Goal: Information Seeking & Learning: Learn about a topic

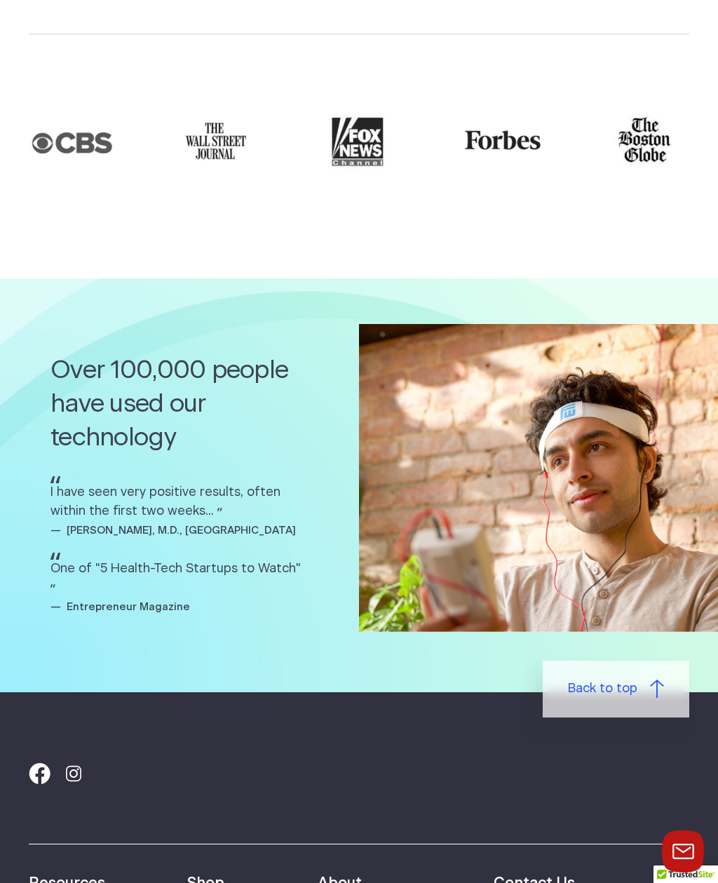
scroll to position [1898, 0]
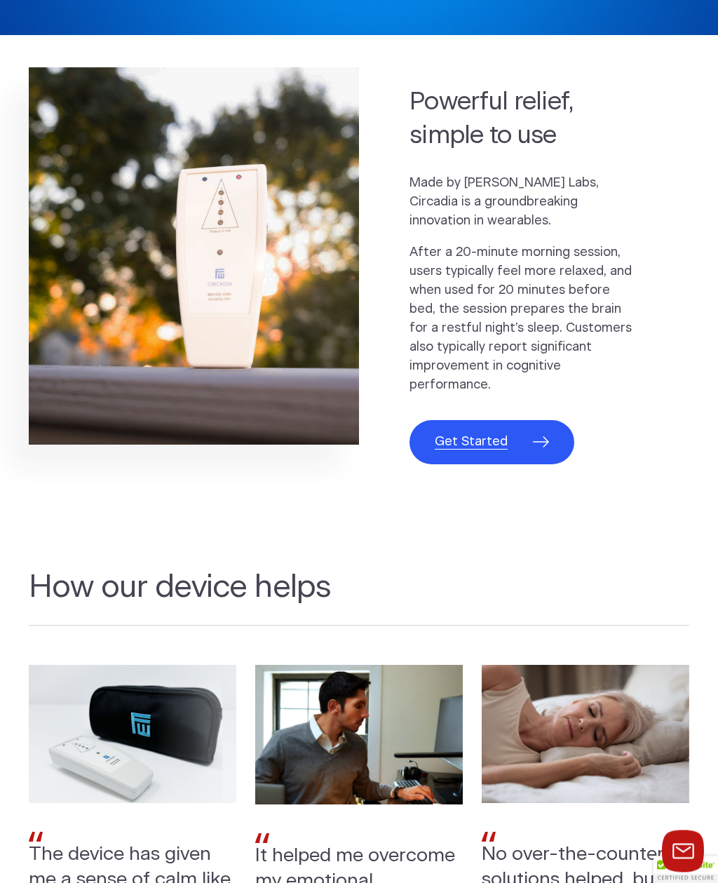
scroll to position [489, 0]
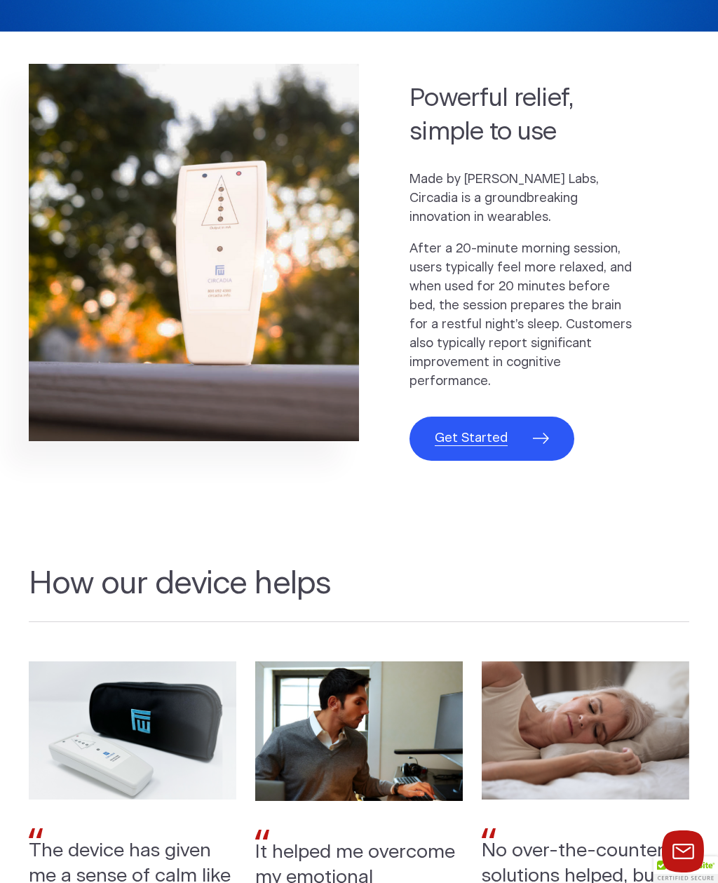
click at [535, 451] on link "Get Started" at bounding box center [492, 439] width 165 height 44
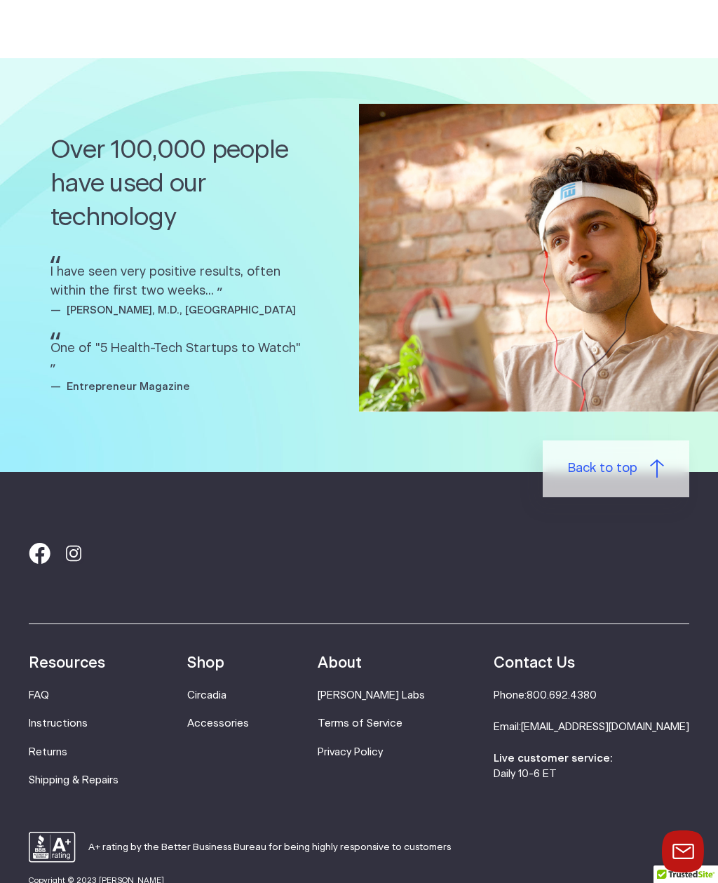
scroll to position [2252, 0]
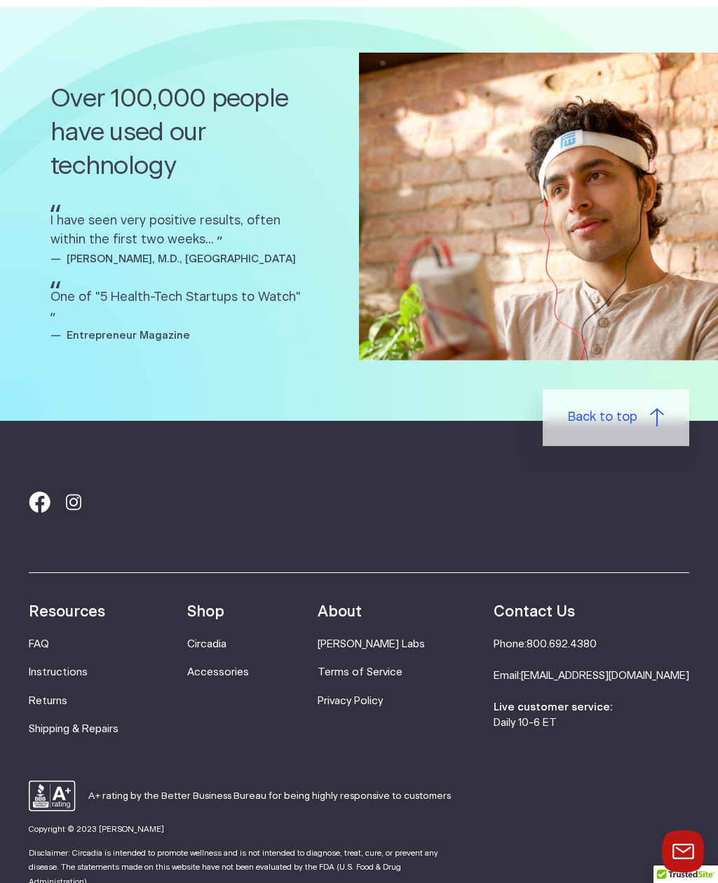
click at [34, 639] on link "FAQ" at bounding box center [39, 644] width 20 height 11
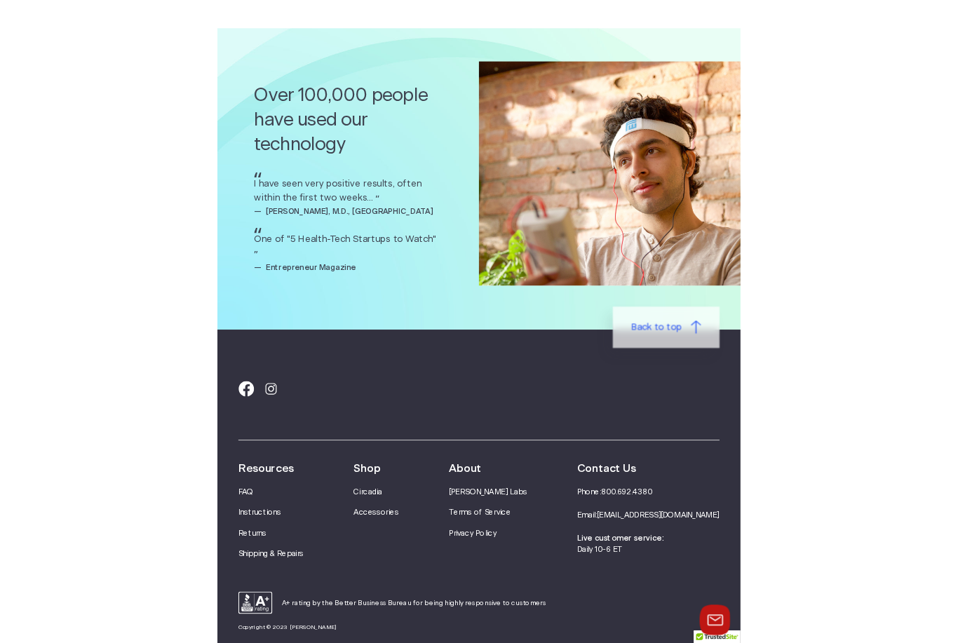
scroll to position [2398, 0]
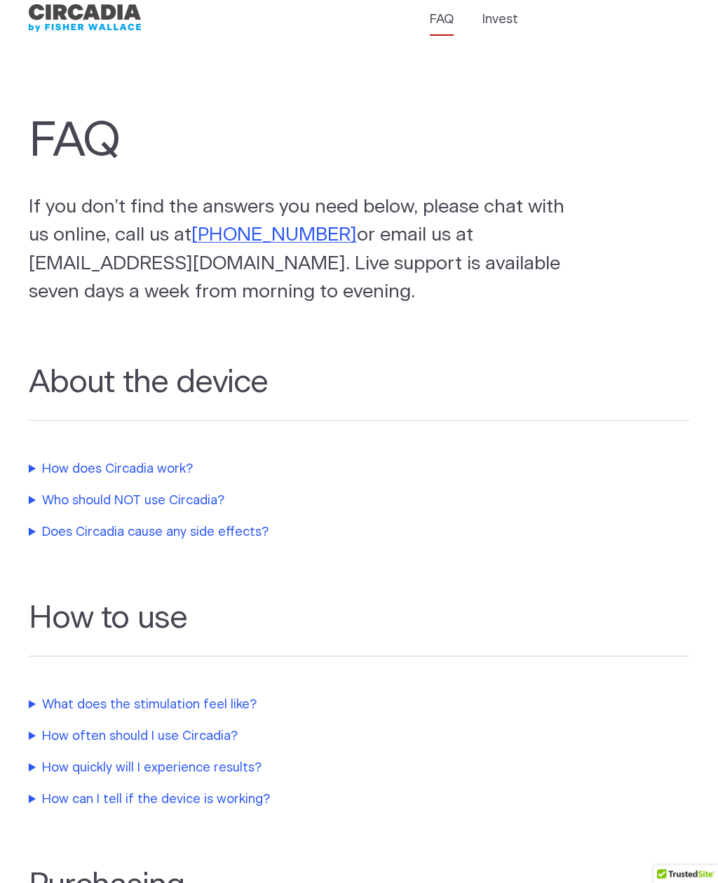
scroll to position [86, 0]
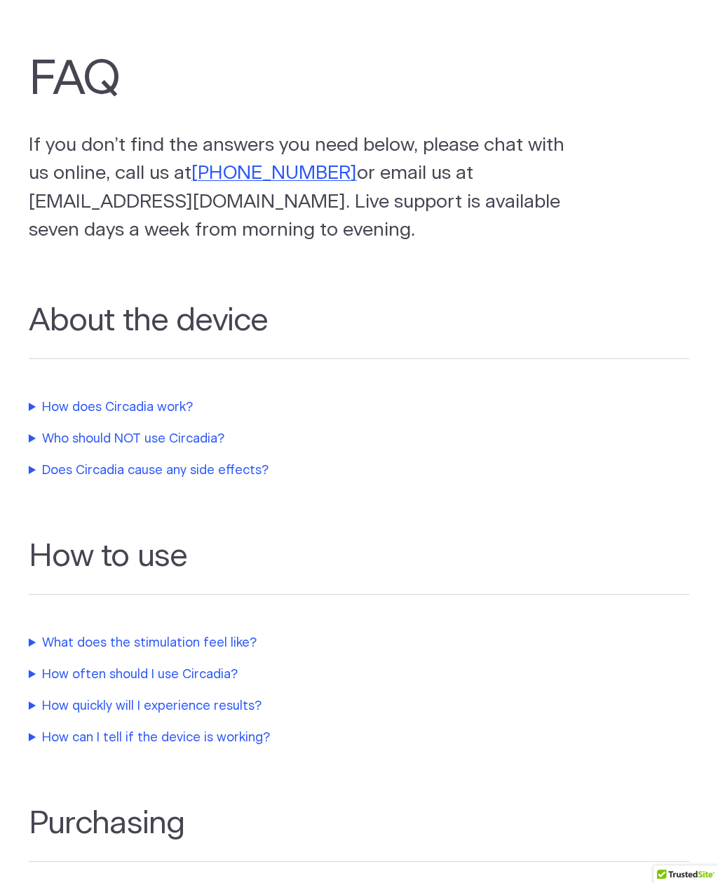
click at [170, 415] on summary "How does Circadia work?" at bounding box center [323, 407] width 589 height 19
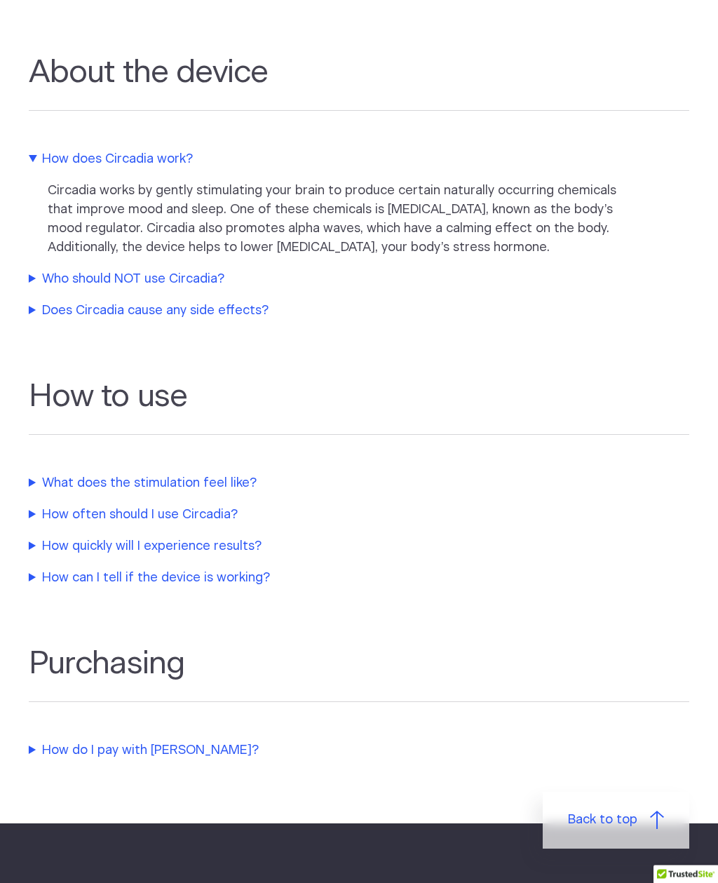
click at [207, 491] on summary "What does the stimulation feel like?" at bounding box center [323, 484] width 589 height 19
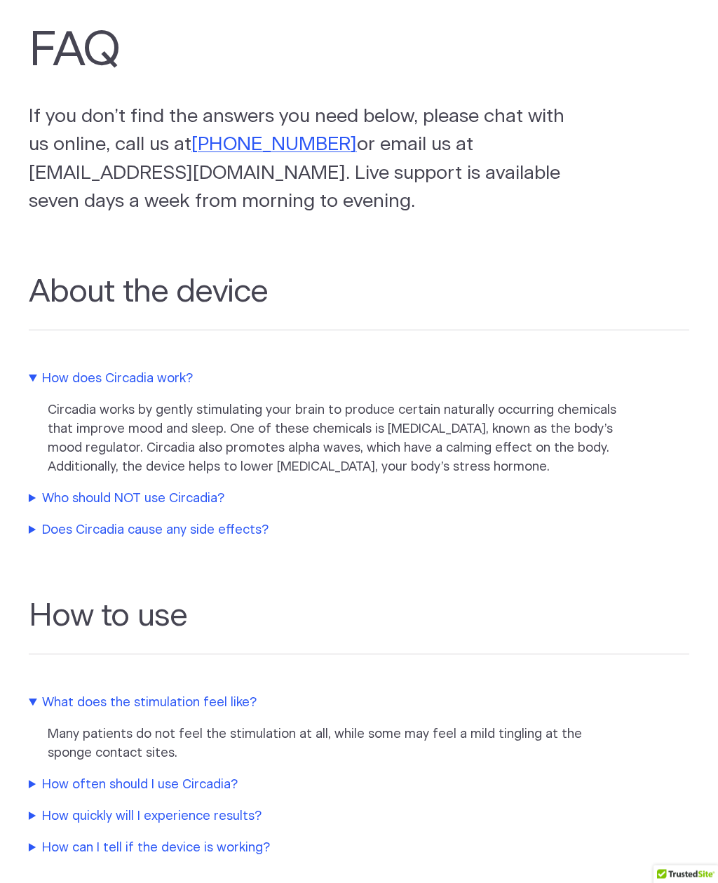
scroll to position [192, 0]
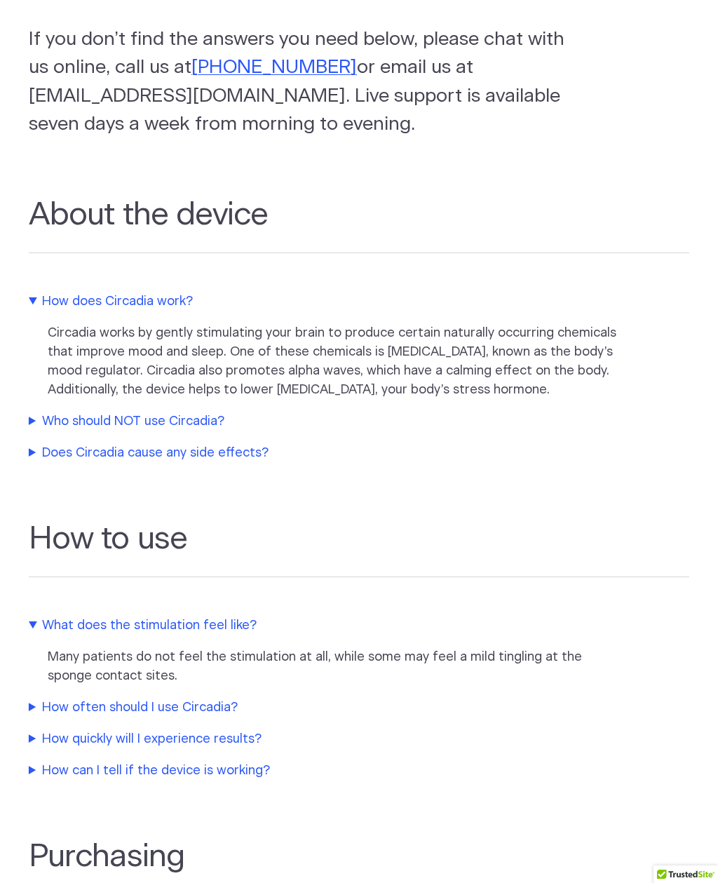
click at [229, 450] on summary "Does Circadia cause any side effects?" at bounding box center [323, 453] width 589 height 19
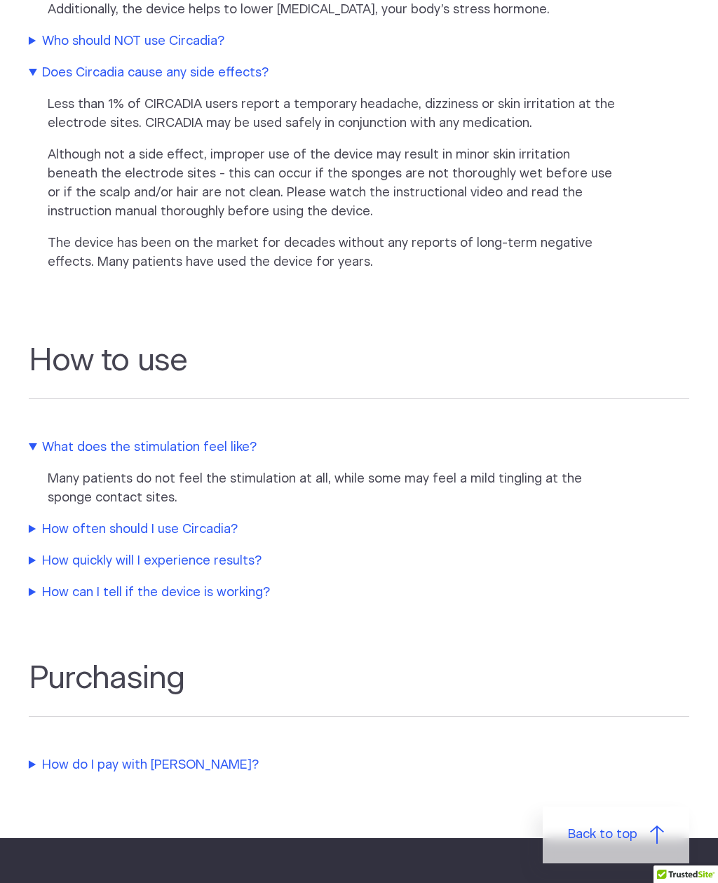
scroll to position [633, 0]
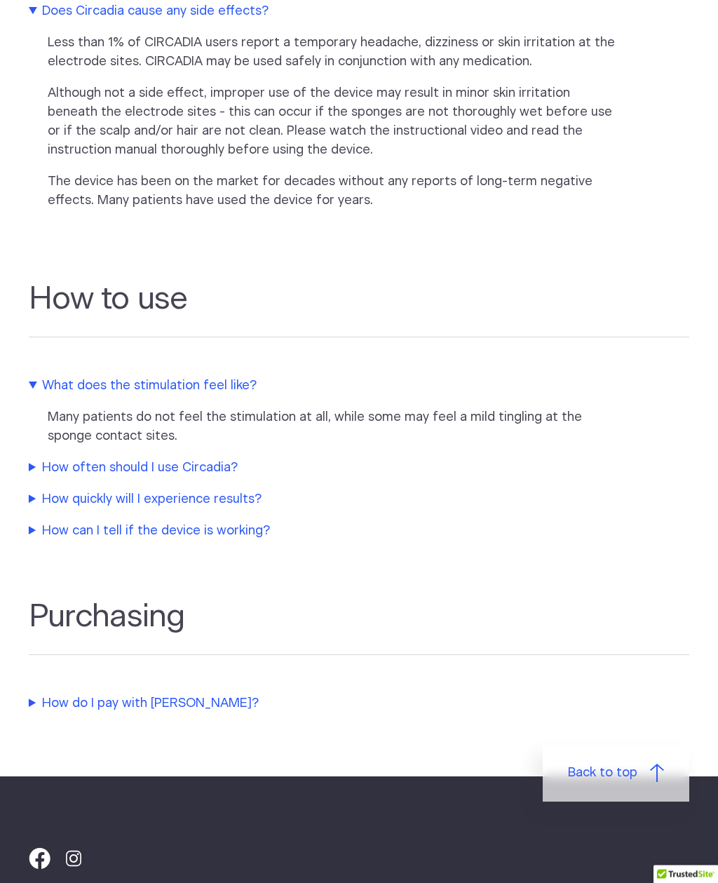
click at [208, 469] on summary "How often should I use Circadia?" at bounding box center [323, 469] width 589 height 19
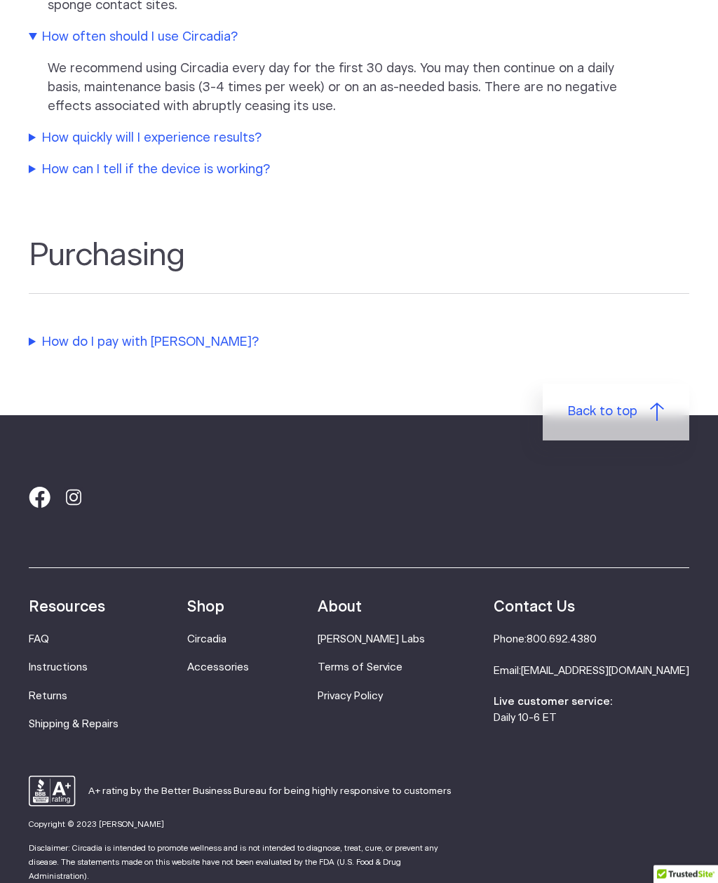
scroll to position [1083, 0]
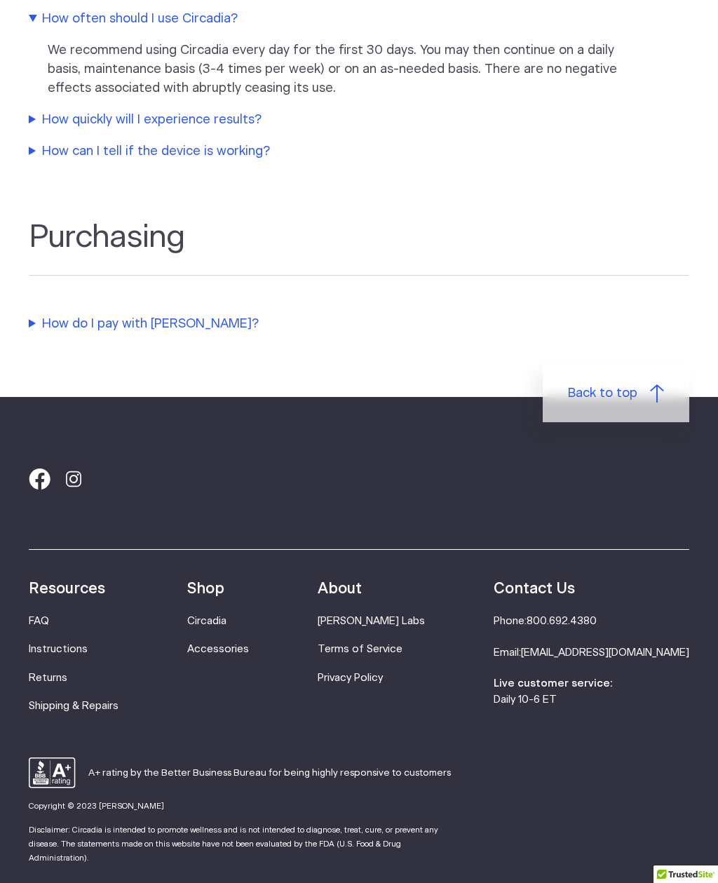
click at [227, 624] on link "Circadia" at bounding box center [206, 621] width 39 height 11
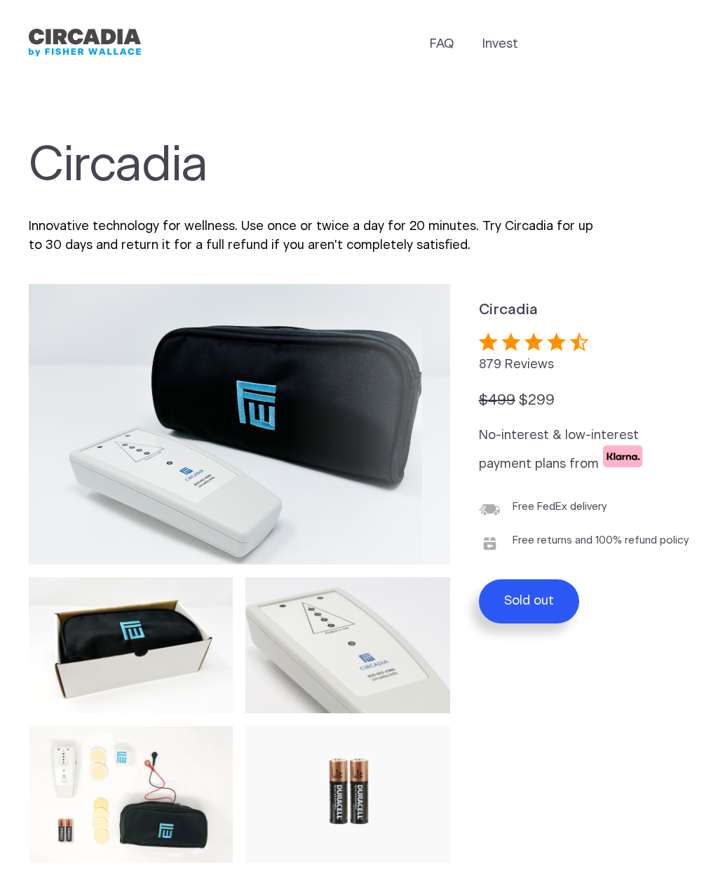
click at [253, 577] on img at bounding box center [348, 645] width 204 height 136
click at [119, 39] on img "Circadia" at bounding box center [85, 42] width 112 height 35
